Goal: Communication & Community: Answer question/provide support

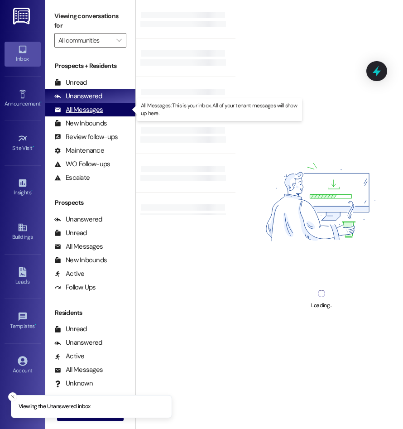
click at [90, 110] on div "All Messages" at bounding box center [78, 110] width 48 height 10
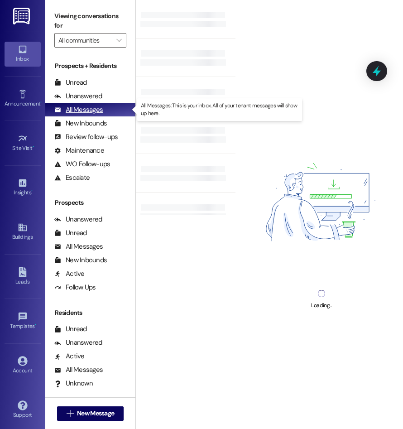
click at [91, 112] on div "All Messages" at bounding box center [78, 110] width 48 height 10
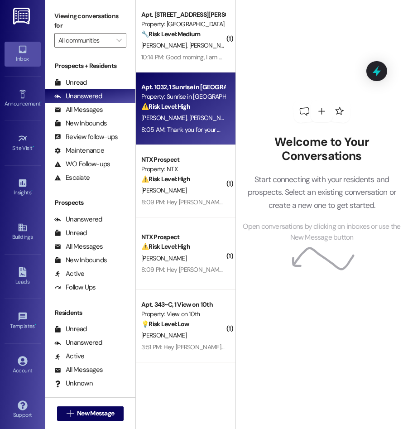
click at [188, 105] on strong "⚠️ Risk Level: High" at bounding box center [165, 106] width 49 height 8
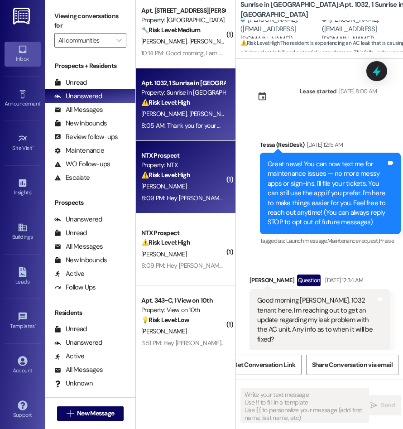
scroll to position [0, 1]
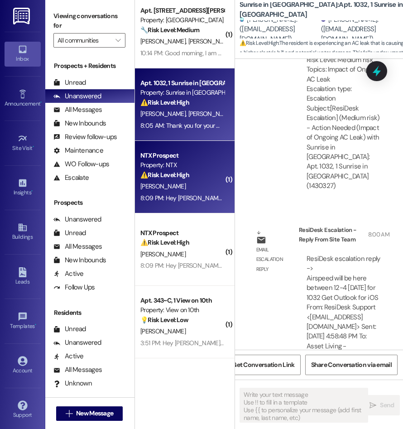
type textarea "Fetching suggested responses. Please feel free to read through the conversation…"
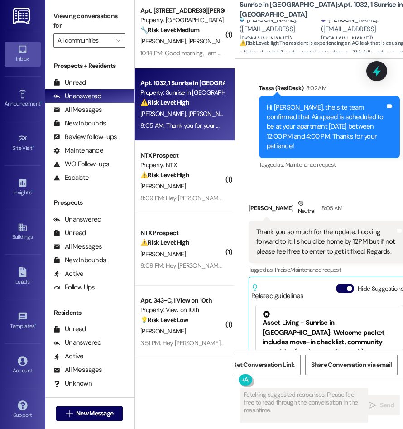
scroll to position [2054, 0]
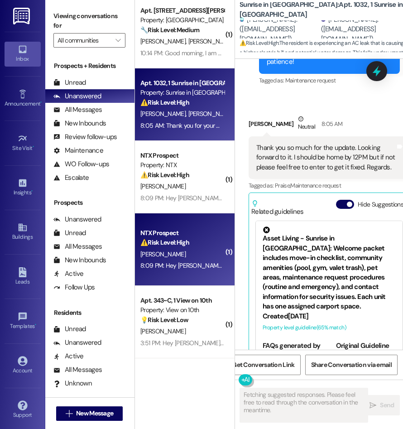
click at [188, 233] on div "NTX Prospect" at bounding box center [183, 233] width 84 height 10
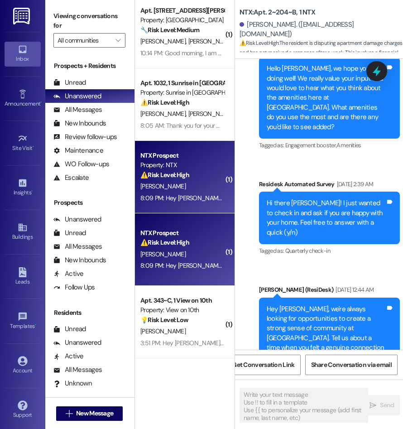
type textarea "Fetching suggested responses. Please feel free to read through the conversation…"
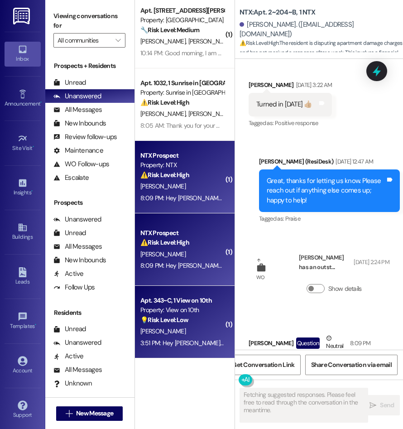
scroll to position [3241, 0]
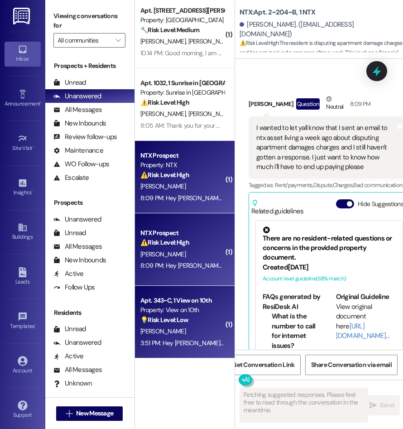
click at [160, 325] on div "💡 Risk Level: Low The resident is asking a basic question about the move-in dat…" at bounding box center [183, 320] width 84 height 10
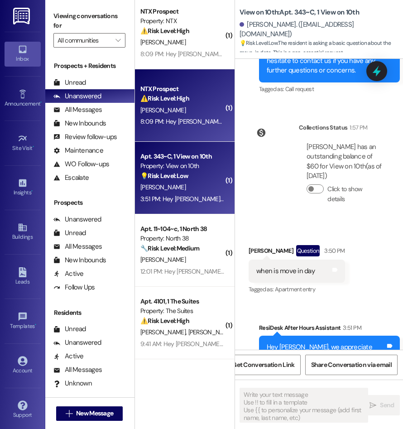
scroll to position [215, 0]
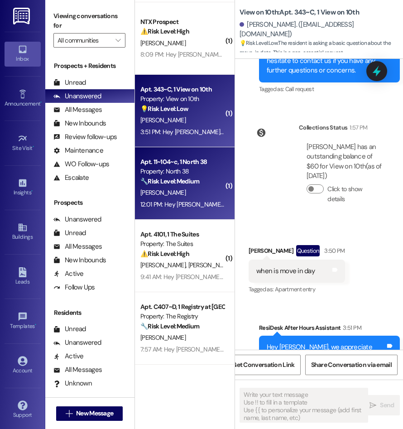
click at [188, 199] on div "12:01 PM: Hey Nicholas, we appreciate your text! We'll be back at 11AM to help …" at bounding box center [183, 204] width 86 height 11
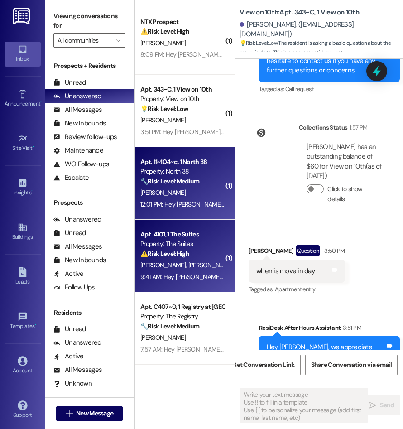
click at [198, 267] on div "M. Garza C. Phillips" at bounding box center [183, 265] width 86 height 11
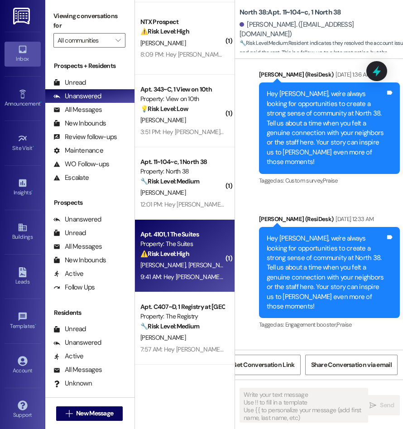
scroll to position [0, 0]
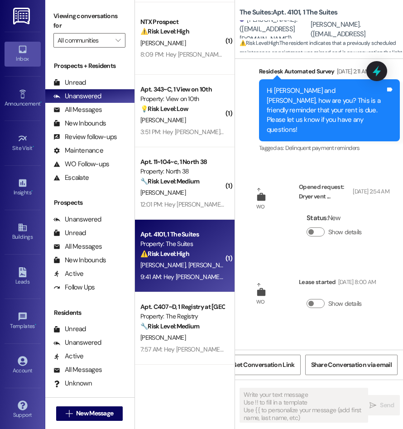
type textarea "Fetching suggested responses. Please feel free to read through the conversation…"
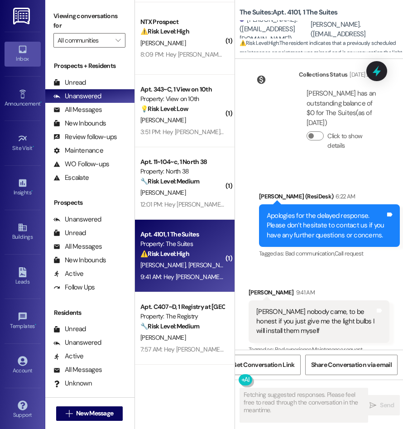
scroll to position [1292, 0]
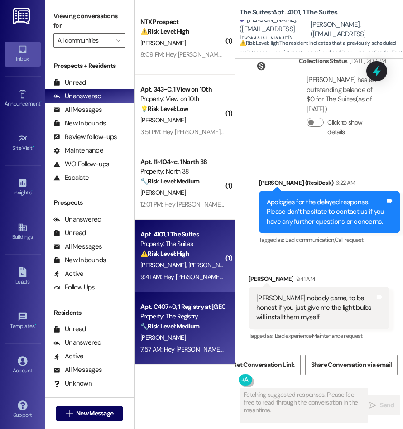
click at [189, 320] on div "Property: The Registry" at bounding box center [183, 317] width 84 height 10
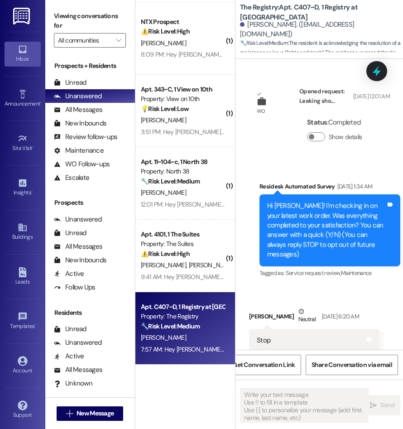
scroll to position [0, 1]
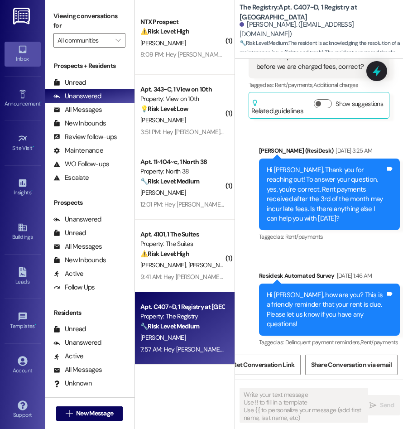
type textarea "Fetching suggested responses. Please feel free to read through the conversation…"
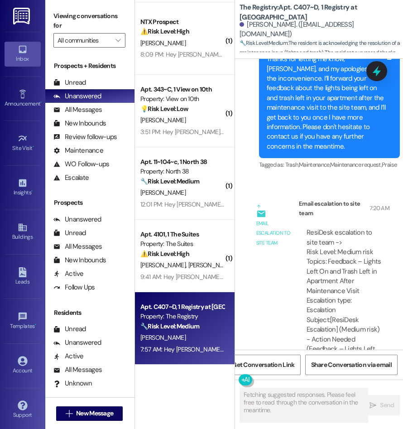
scroll to position [3079, 0]
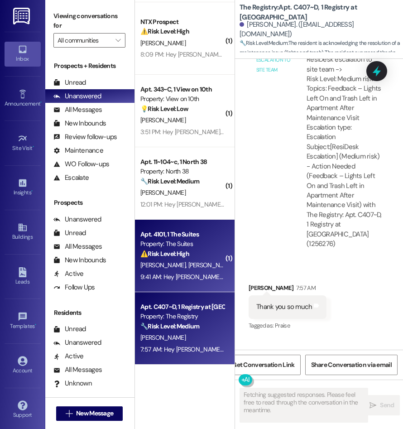
click at [199, 263] on div "M. Garza C. Phillips" at bounding box center [183, 265] width 86 height 11
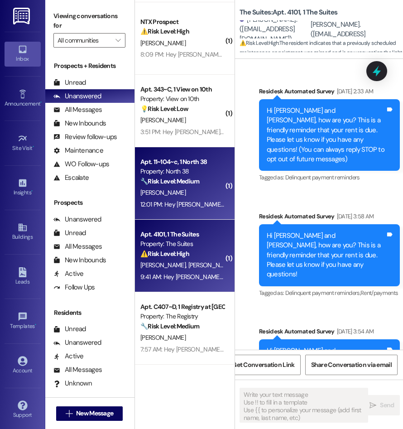
click at [195, 209] on div "12:01 PM: Hey Nicholas, we appreciate your text! We'll be back at 11AM to help …" at bounding box center [183, 204] width 86 height 11
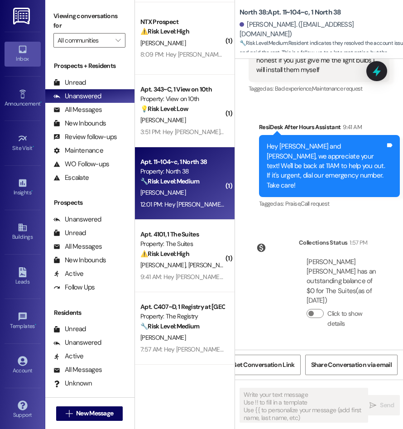
type textarea "Fetching suggested responses. Please feel free to read through the conversation…"
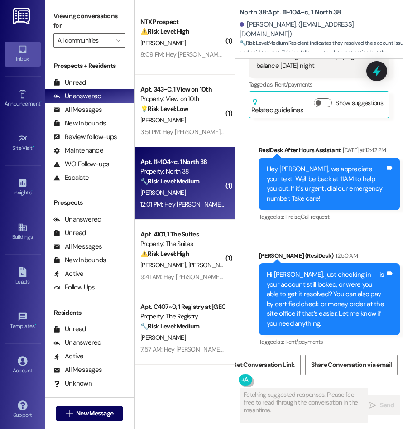
scroll to position [1292, 0]
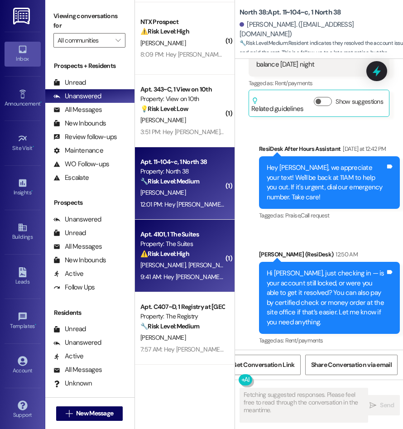
click at [193, 262] on div "M. Garza C. Phillips" at bounding box center [183, 265] width 86 height 11
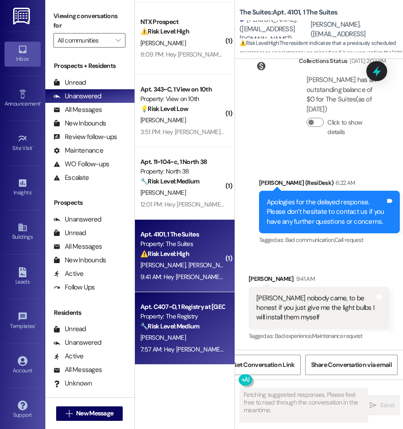
click at [189, 305] on div "( 1 ) Apt. 511, 1015 King George Blvd Property: Georgetown Oaks 🔧 Risk Level: M…" at bounding box center [185, 182] width 100 height 365
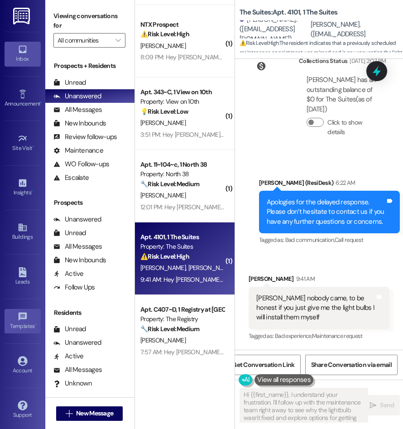
type textarea "Hi {{first_name}}, I understand your frustration. I'll follow up with the maint…"
drag, startPoint x: 175, startPoint y: 127, endPoint x: 286, endPoint y: 86, distance: 118.7
click at [180, 124] on div "M. Wheeler" at bounding box center [183, 122] width 86 height 11
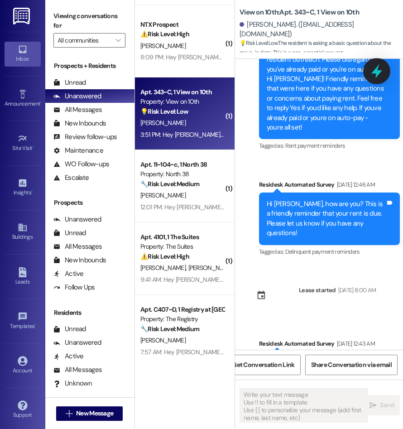
type textarea "Fetching suggested responses. Please feel free to read through the conversation…"
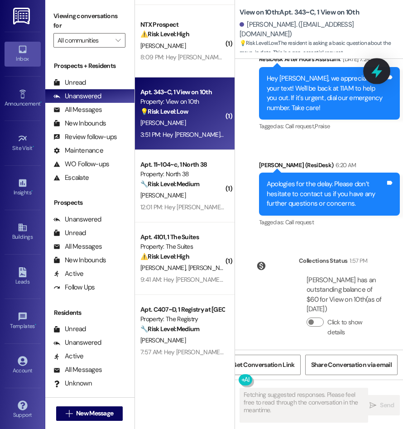
scroll to position [941, 0]
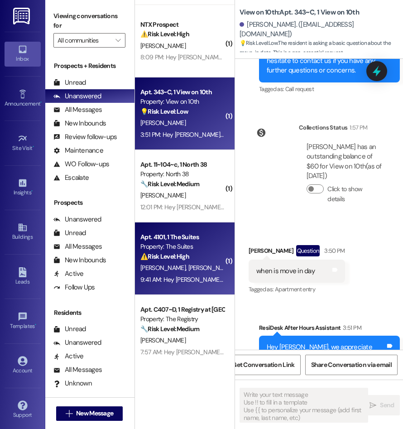
click at [179, 252] on strong "⚠️ Risk Level: High" at bounding box center [165, 256] width 49 height 8
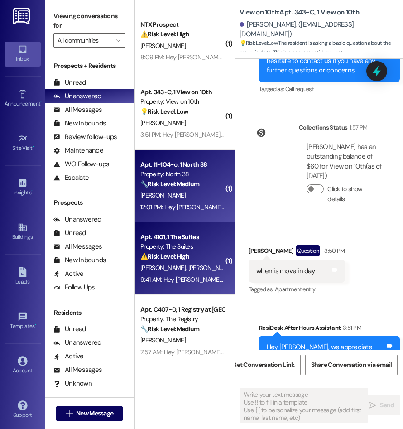
click at [201, 184] on div "🔧 Risk Level: Medium Resident indicates they resolved the account issue and pai…" at bounding box center [183, 184] width 84 height 10
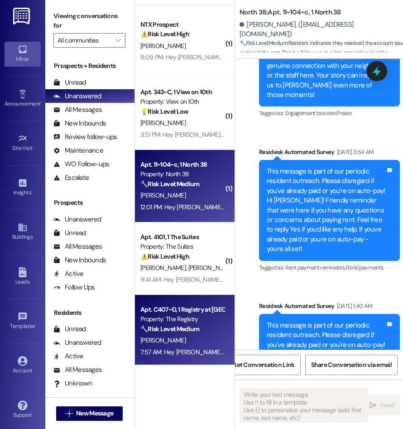
type textarea "Fetching suggested responses. Please feel free to read through the conversation…"
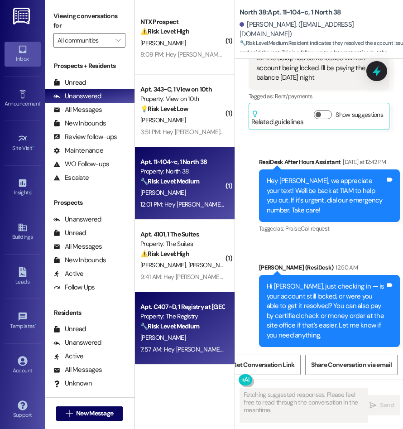
scroll to position [1292, 0]
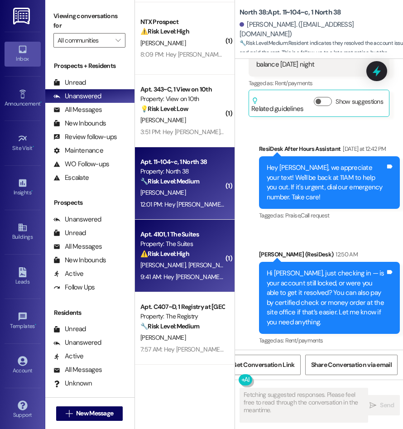
click at [193, 267] on div "M. Garza C. Phillips" at bounding box center [183, 265] width 86 height 11
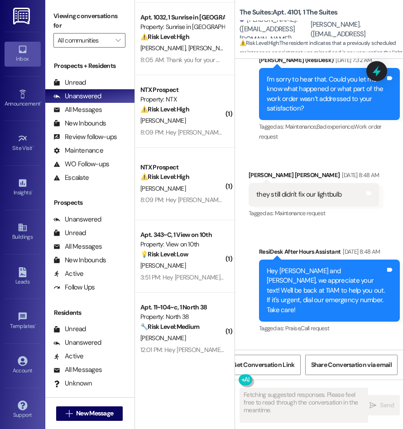
scroll to position [58, 0]
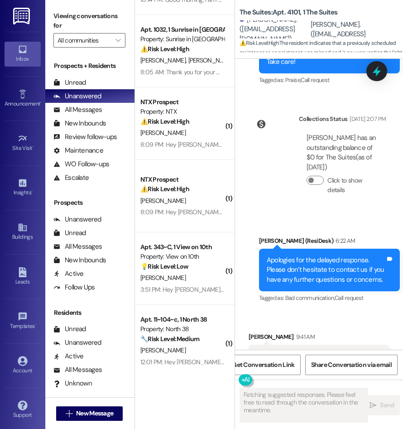
click at [194, 174] on div "( 1 ) Apt. 511, 1015 King George Blvd Property: Georgetown Oaks 🔧 Risk Level: M…" at bounding box center [185, 182] width 100 height 365
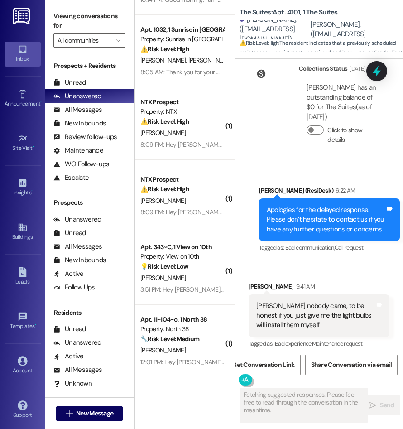
scroll to position [1292, 0]
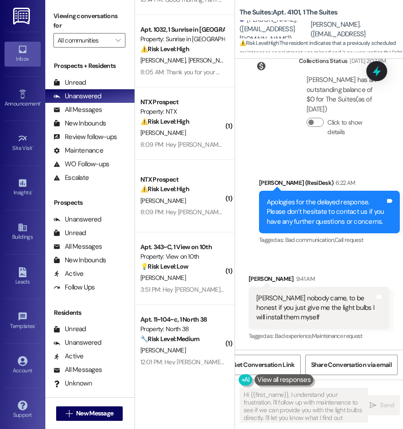
type textarea "Hi {{first_name}}, I understand your frustration. I'll follow up with maintenan…"
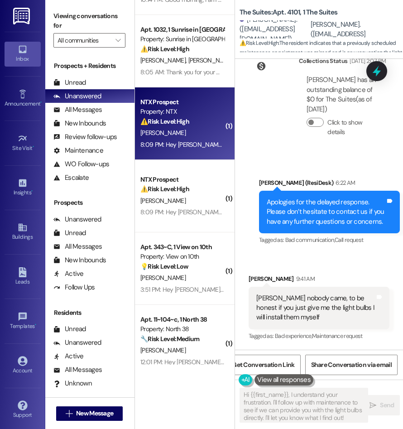
click at [190, 127] on div "NTX Prospect Property: NTX ⚠️ Risk Level: High The resident is disputing apartm…" at bounding box center [183, 112] width 86 height 31
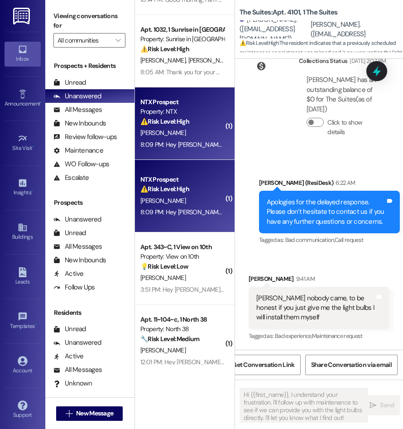
type textarea "Fetching suggested responses. Please feel free to read through the conversation…"
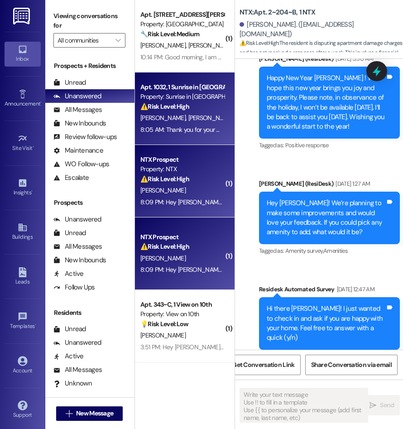
type textarea "Fetching suggested responses. Please feel free to read through the conversation…"
click at [190, 138] on div "Apt. 1032, 1 Sunrise in Chandler Property: Sunrise in Chandler ⚠️ Risk Level: H…" at bounding box center [185, 109] width 100 height 73
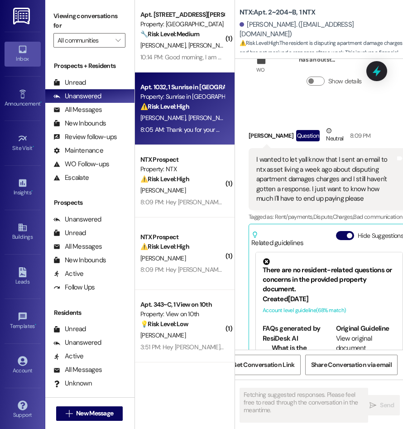
scroll to position [3241, 0]
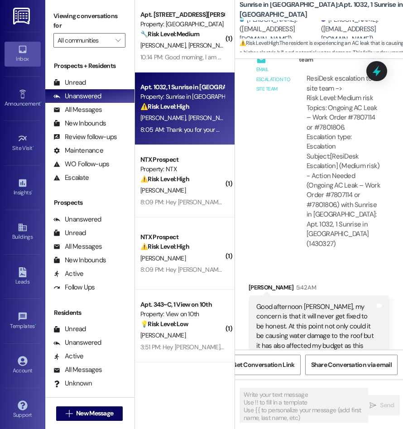
type textarea "Fetching suggested responses. Please feel free to read through the conversation…"
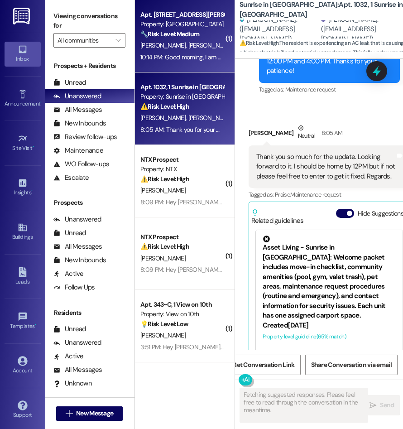
scroll to position [0, 0]
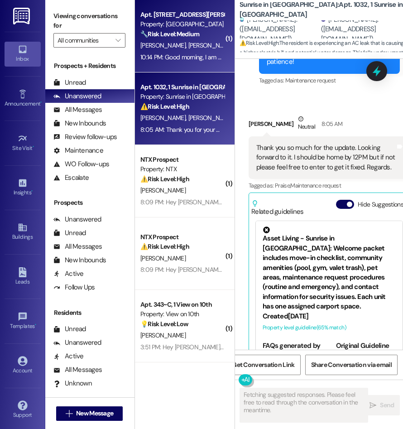
click at [195, 49] on span "C. Aguilera-Gomez" at bounding box center [211, 45] width 45 height 8
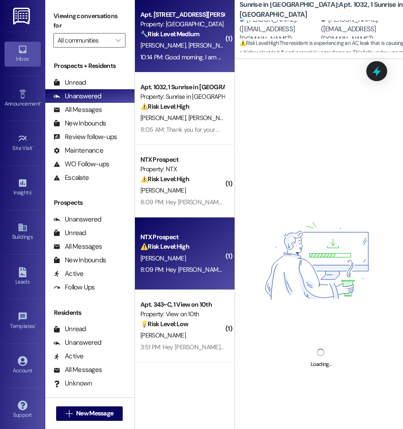
click at [191, 243] on div "⚠️ Risk Level: High The resident is disputing apartment damage charges and has …" at bounding box center [183, 247] width 84 height 10
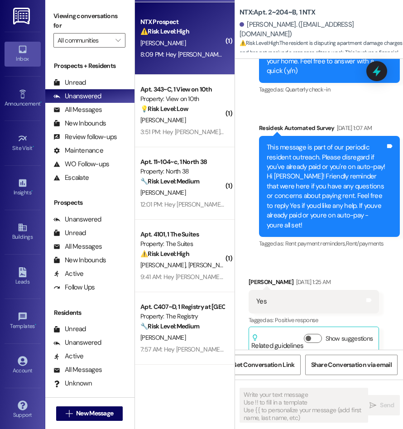
type textarea "Fetching suggested responses. Please feel free to read through the conversation…"
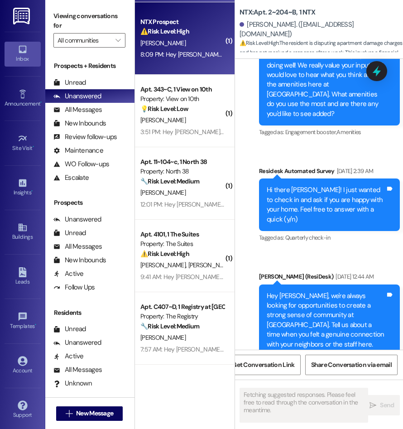
click at [191, 243] on div "Property: The Suites" at bounding box center [183, 244] width 84 height 10
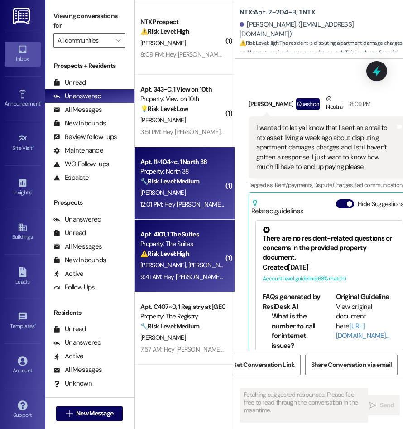
click at [186, 194] on div "N. Sirles" at bounding box center [183, 192] width 86 height 11
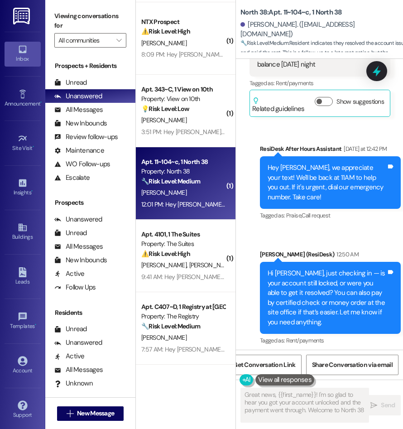
type textarea "Great news, {{first_name}}! I'm so glad to hear you got your account unlocked a…"
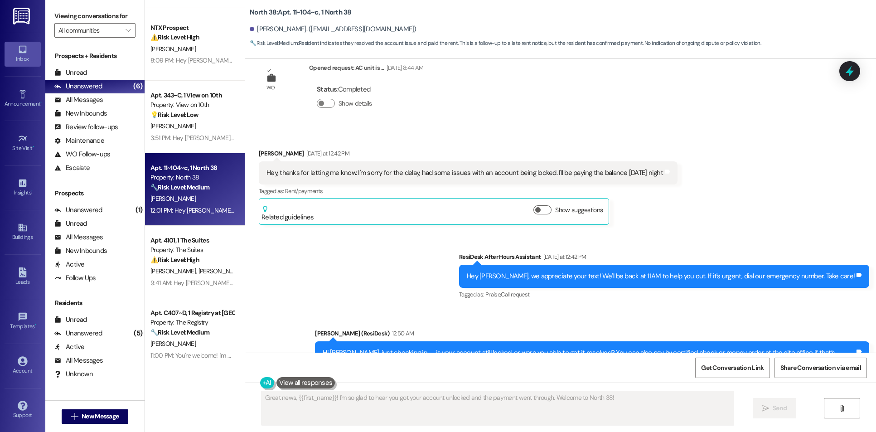
scroll to position [756, 0]
